Goal: Transaction & Acquisition: Purchase product/service

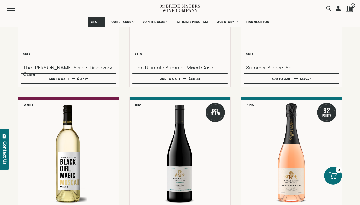
scroll to position [153, 0]
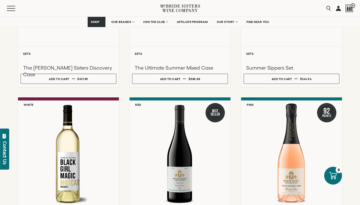
click at [338, 10] on link at bounding box center [338, 8] width 5 height 17
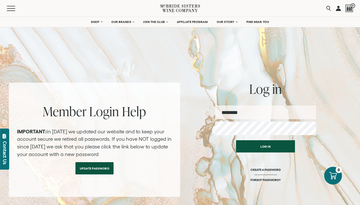
type input "**********"
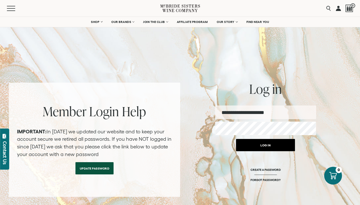
click at [261, 147] on button "Log in" at bounding box center [265, 145] width 59 height 12
click at [267, 144] on button "Log in" at bounding box center [265, 145] width 59 height 12
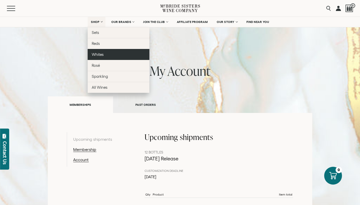
click at [103, 55] on link "Whites" at bounding box center [119, 54] width 62 height 11
